Goal: Check status: Check status

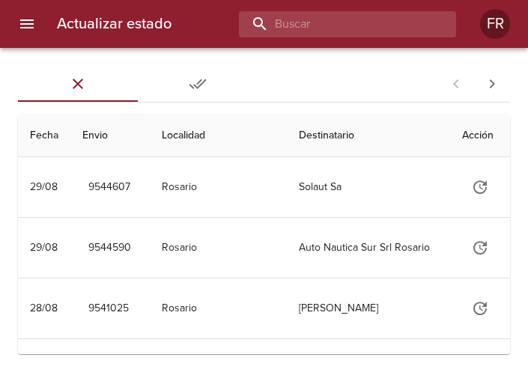
click at [334, 23] on input "buscar" at bounding box center [335, 24] width 192 height 26
type input "9536300"
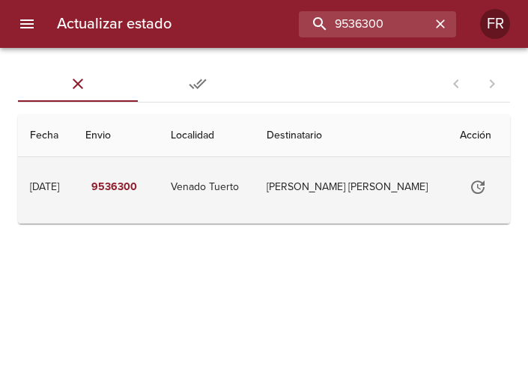
click at [413, 187] on td "[PERSON_NAME] [PERSON_NAME]" at bounding box center [351, 187] width 193 height 60
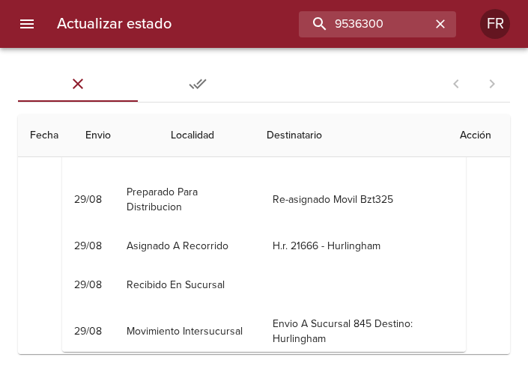
click at [457, 140] on th "Acción" at bounding box center [479, 136] width 62 height 43
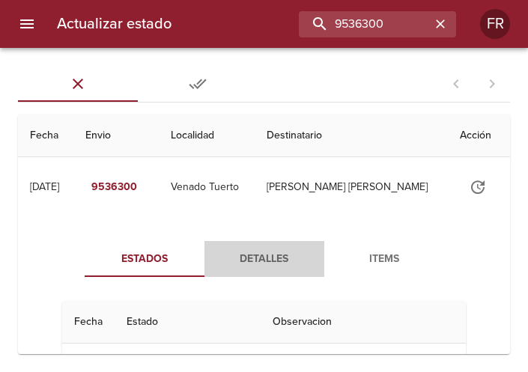
click at [265, 264] on span "Detalles" at bounding box center [265, 259] width 102 height 19
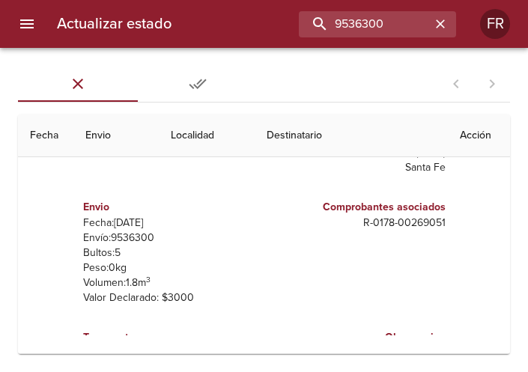
click at [471, 136] on th "Acción" at bounding box center [479, 136] width 62 height 43
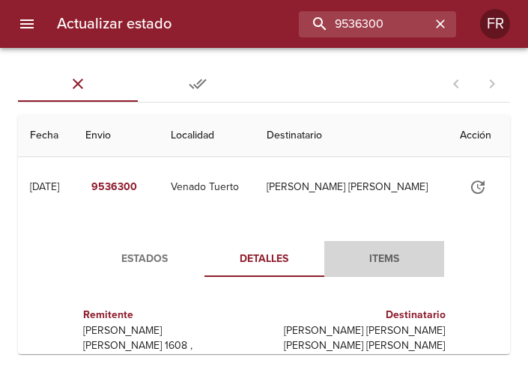
click at [381, 256] on span "Items" at bounding box center [384, 259] width 102 height 19
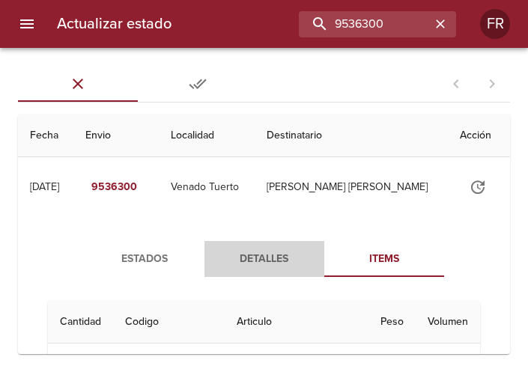
click at [257, 261] on span "Detalles" at bounding box center [265, 259] width 102 height 19
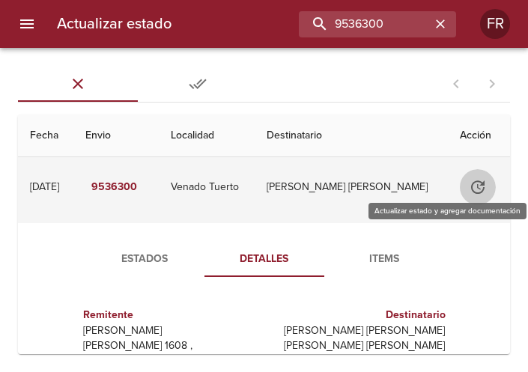
click at [469, 189] on icon "Tabla de envíos del cliente" at bounding box center [478, 187] width 18 height 18
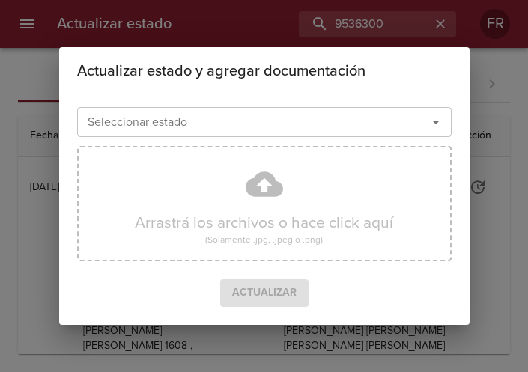
click at [511, 201] on div "Actualizar estado y agregar documentación Seleccionar estado Seleccionar estado…" at bounding box center [264, 186] width 528 height 372
